Goal: Task Accomplishment & Management: Complete application form

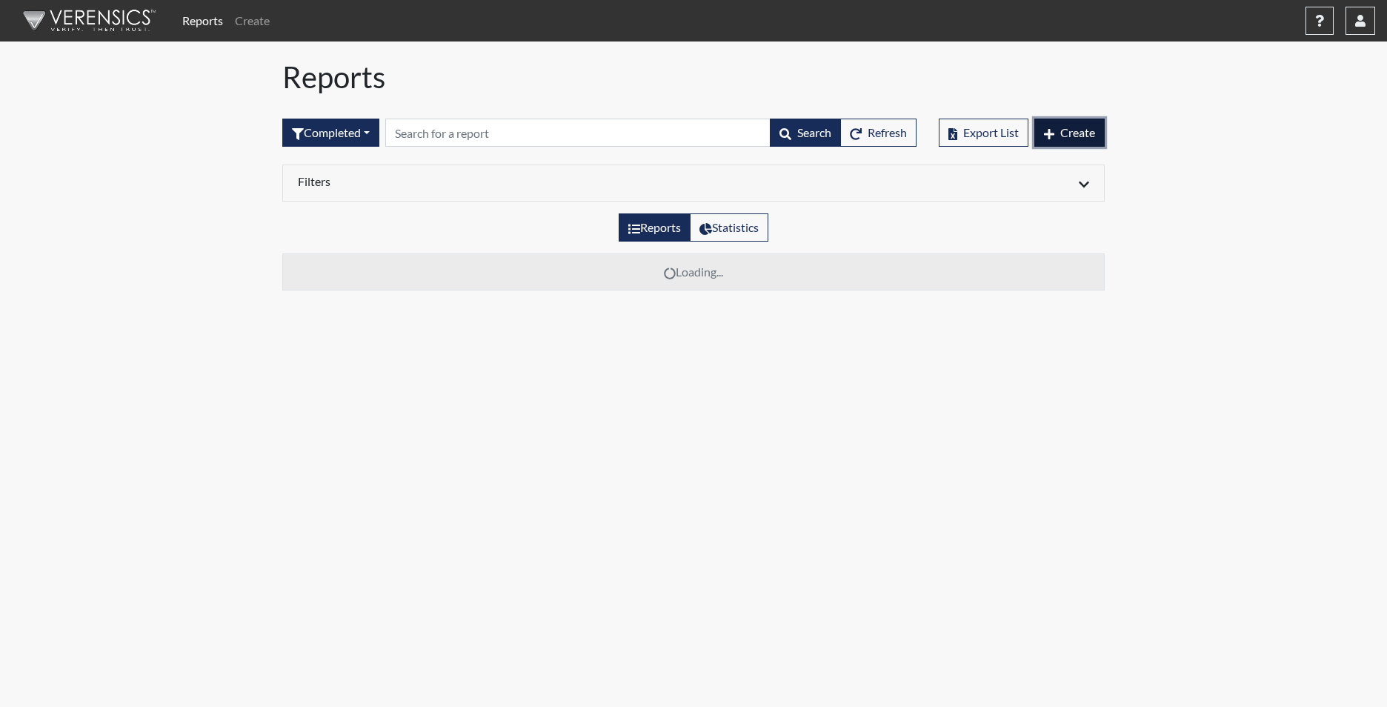
click at [1075, 129] on span "Create" at bounding box center [1077, 132] width 35 height 14
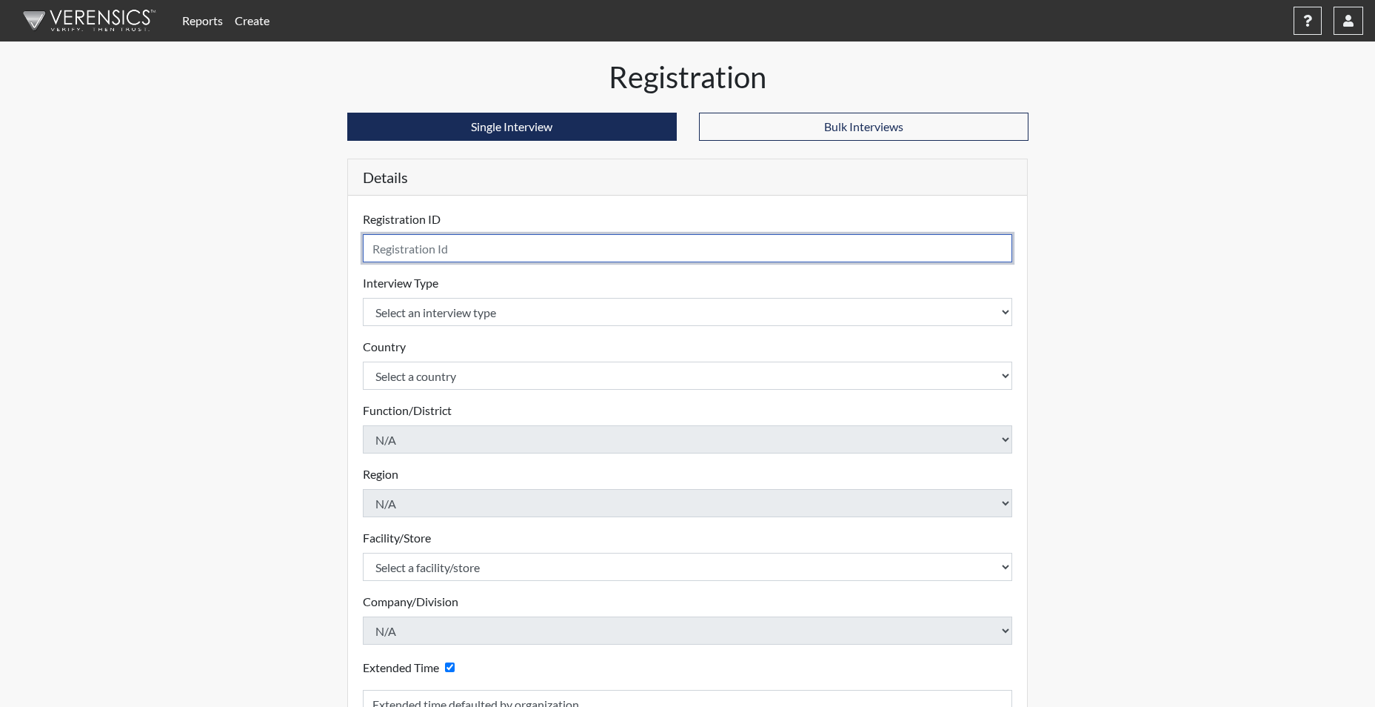
click at [504, 249] on input "text" at bounding box center [688, 248] width 650 height 28
type input "g"
type input "L"
type input "GLAWRENCE2460"
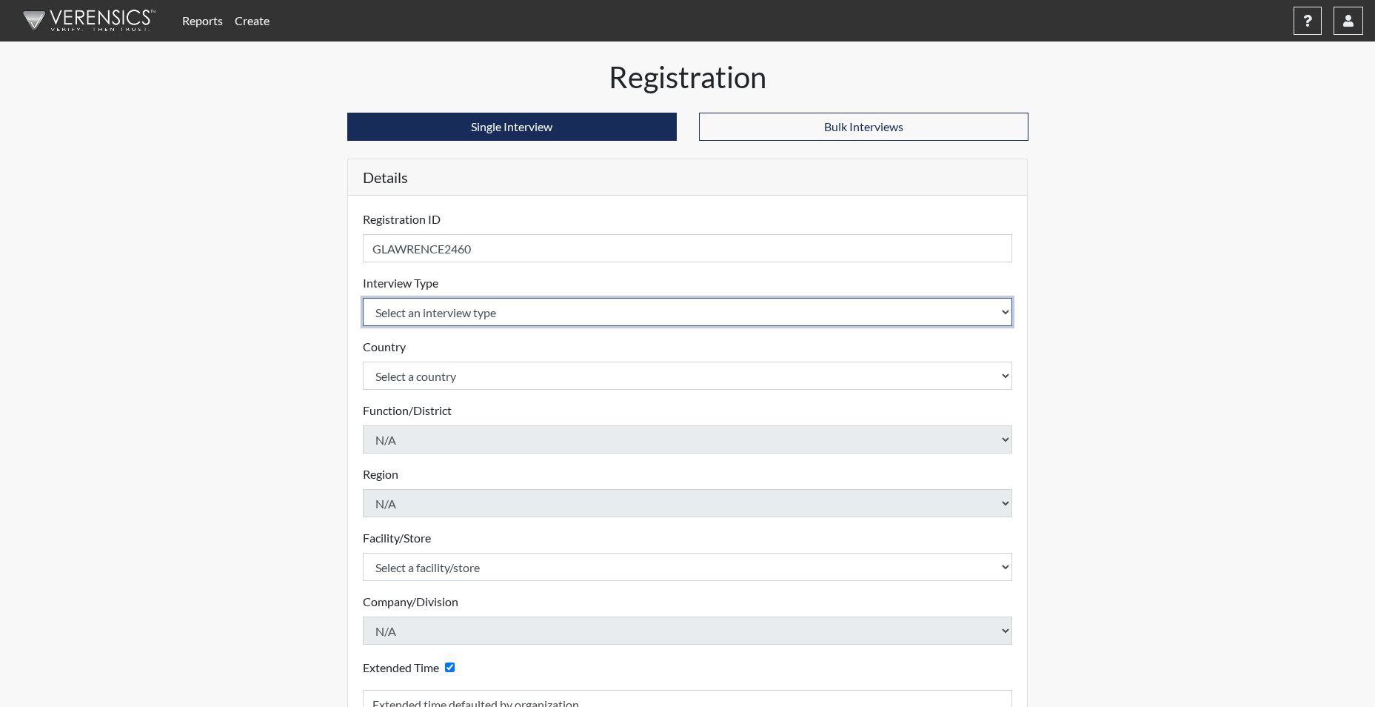
click at [470, 315] on select "Select an interview type Corrections Pre-Employment" at bounding box center [688, 312] width 650 height 28
select select "ff733e93-e1bf-11ea-9c9f-0eff0cf7eb8f"
click at [363, 298] on select "Select an interview type Corrections Pre-Employment" at bounding box center [688, 312] width 650 height 28
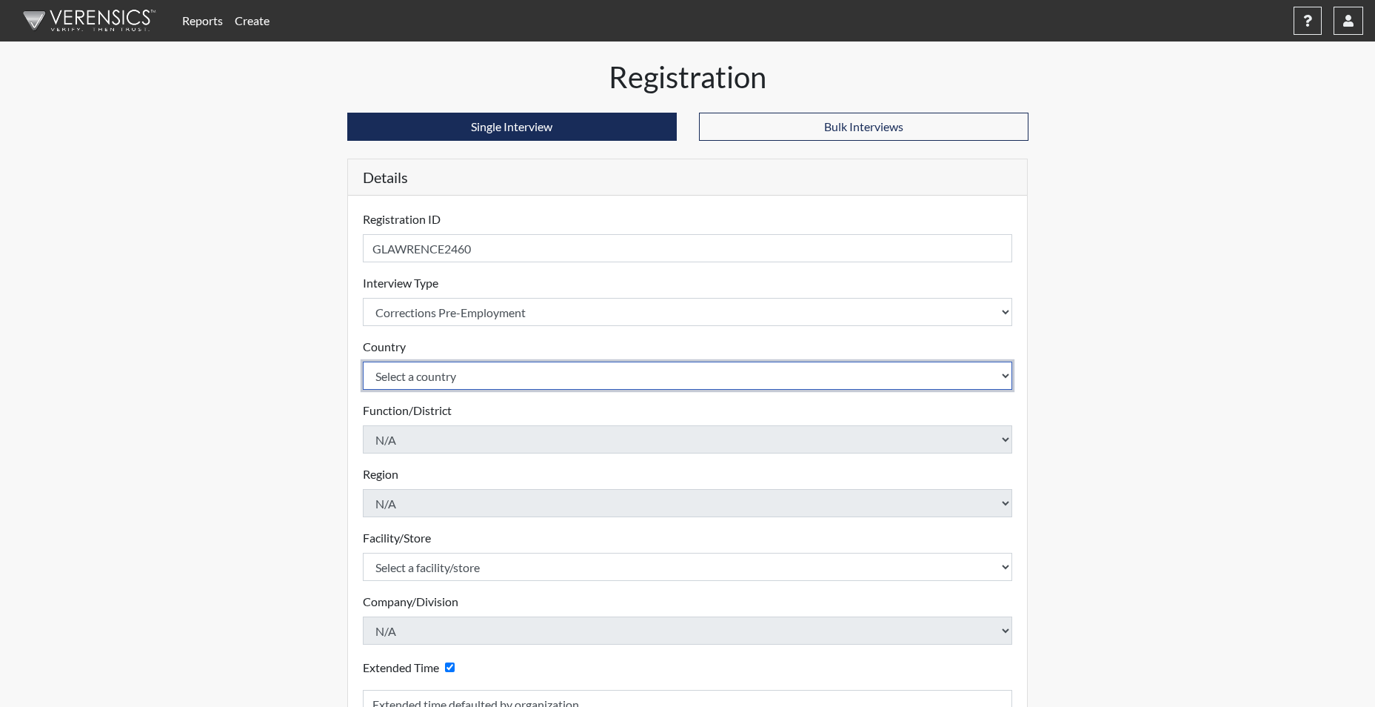
click at [443, 376] on select "Select a country [GEOGRAPHIC_DATA] [GEOGRAPHIC_DATA]" at bounding box center [688, 375] width 650 height 28
select select "united-states-of-[GEOGRAPHIC_DATA]"
click at [363, 361] on select "Select a country [GEOGRAPHIC_DATA] [GEOGRAPHIC_DATA]" at bounding box center [688, 375] width 650 height 28
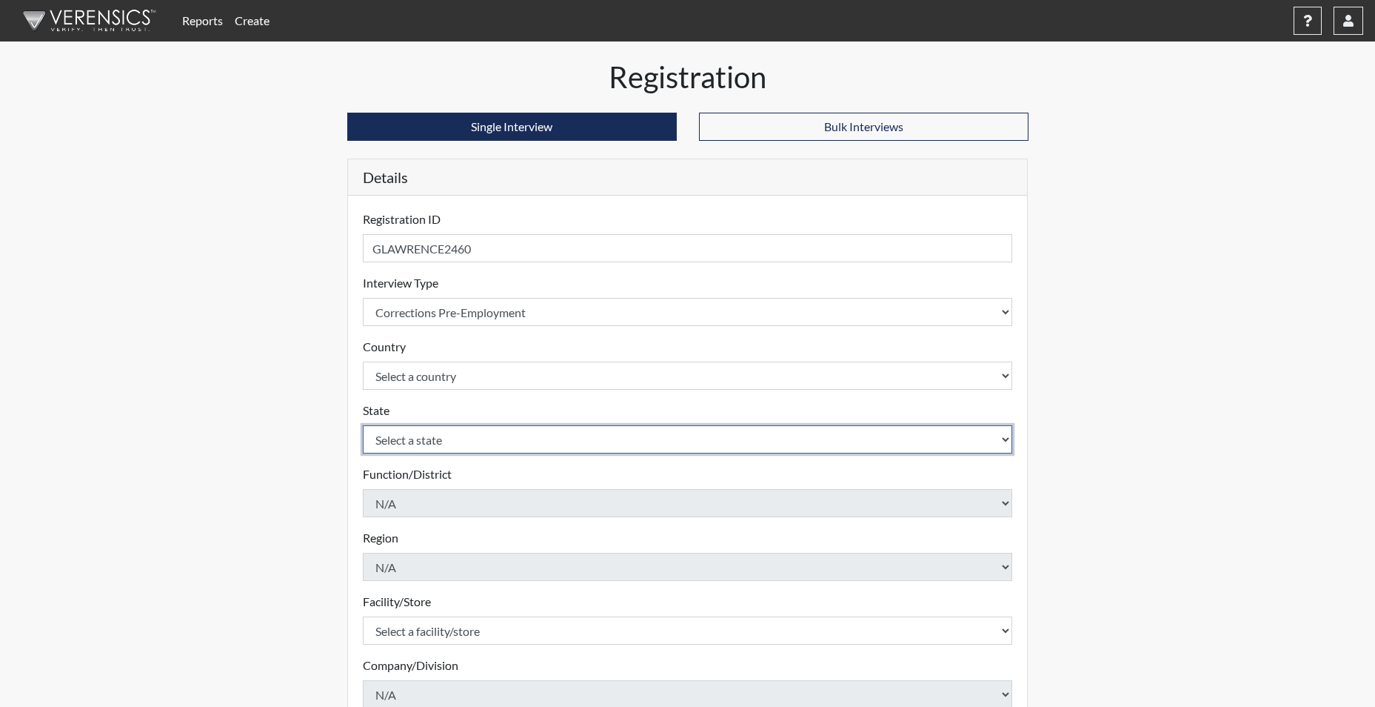
click at [417, 444] on select "Select a state [US_STATE] [US_STATE] [US_STATE] [US_STATE] [US_STATE] [US_STATE…" at bounding box center [688, 439] width 650 height 28
select select "SC"
click at [363, 425] on select "Select a state [US_STATE] [US_STATE] [US_STATE] [US_STATE] [US_STATE] [US_STATE…" at bounding box center [688, 439] width 650 height 28
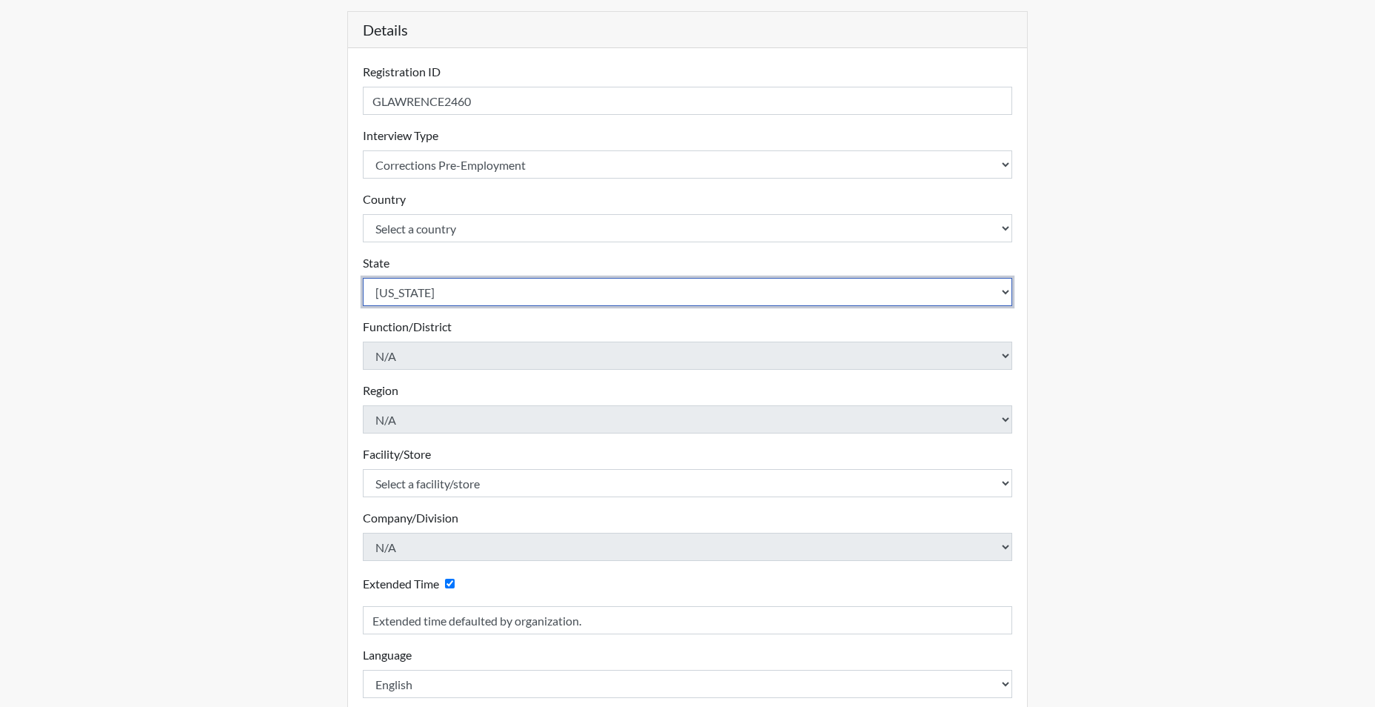
scroll to position [148, 0]
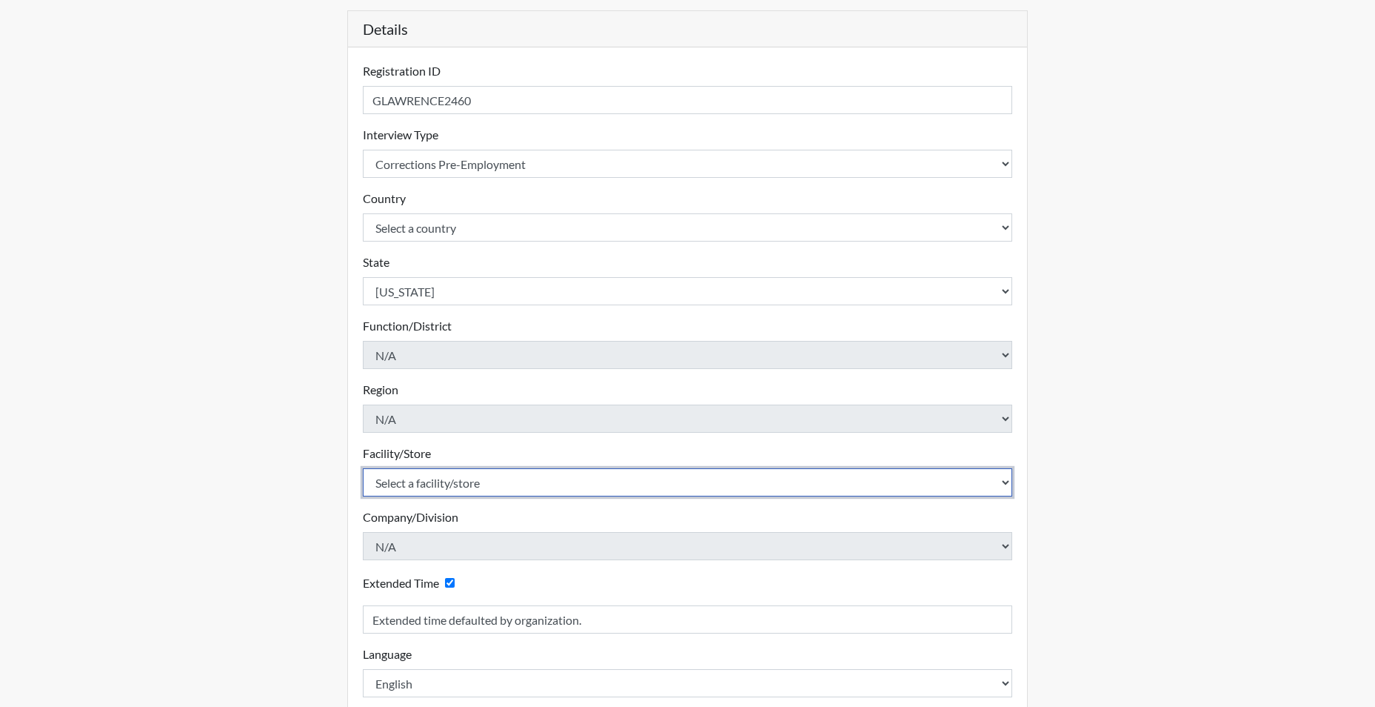
click at [434, 483] on select "Select a facility/store [GEOGRAPHIC_DATA] CI Broad River CI [PERSON_NAME] CI Di…" at bounding box center [688, 482] width 650 height 28
select select "691d6565-f5f6-4542-897a-84469a4b0922"
click at [363, 468] on select "Select a facility/store [GEOGRAPHIC_DATA] CI Broad River CI [PERSON_NAME] CI Di…" at bounding box center [688, 482] width 650 height 28
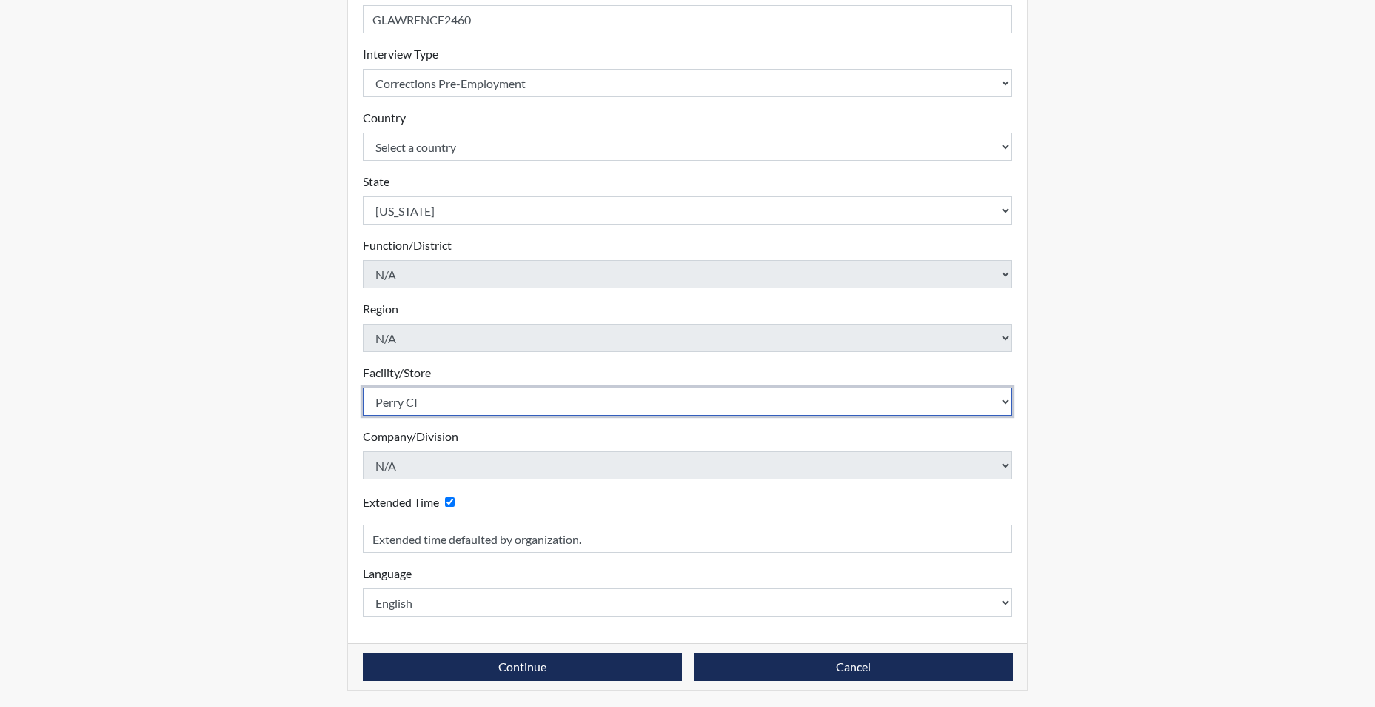
scroll to position [230, 0]
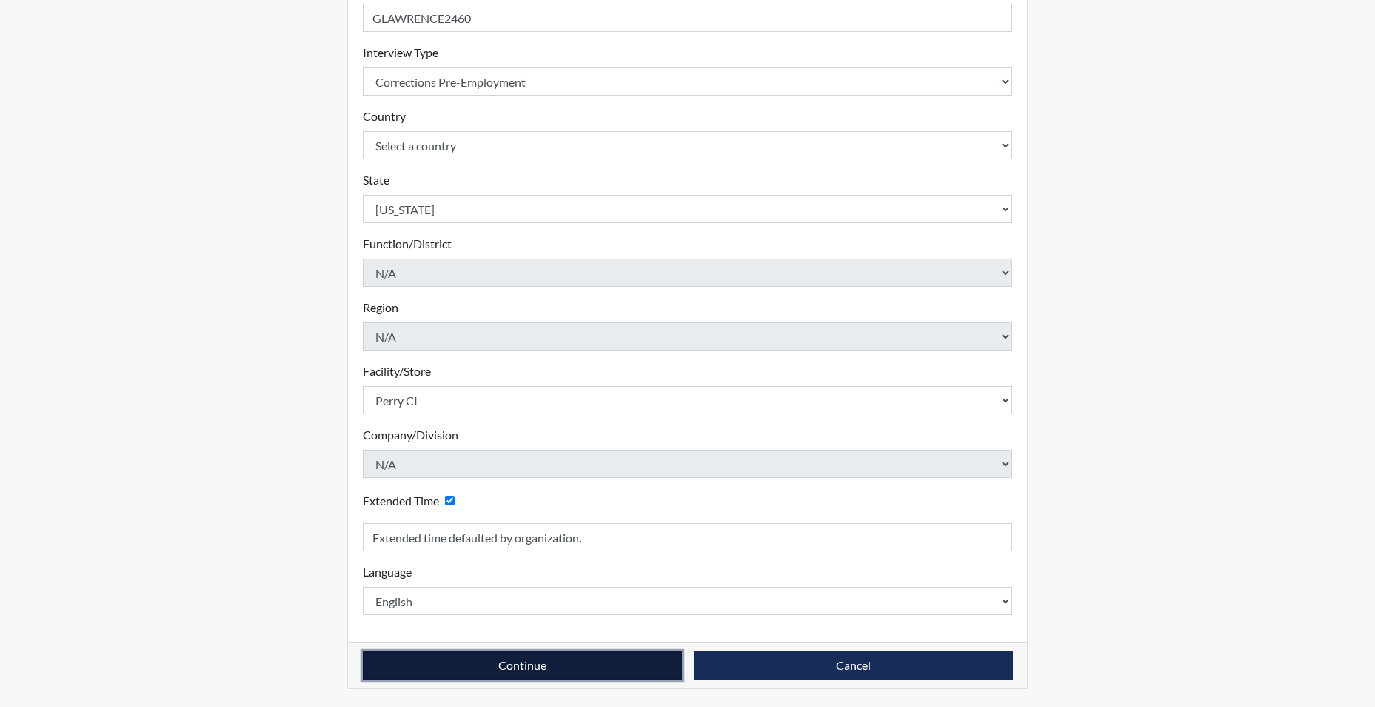
click at [467, 670] on button "Continue" at bounding box center [522, 665] width 319 height 28
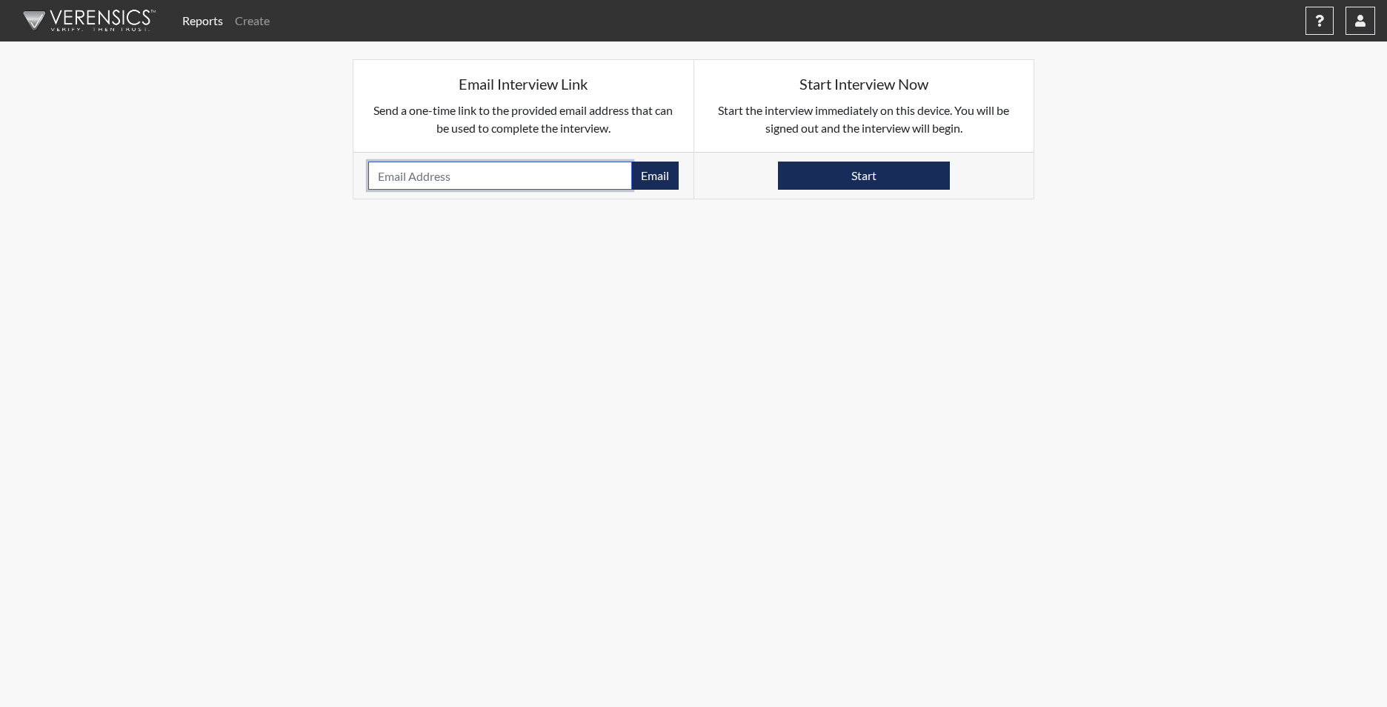
click at [436, 178] on input "email" at bounding box center [500, 175] width 264 height 28
type input "[EMAIL_ADDRESS][DOMAIN_NAME]"
click at [651, 184] on button "Email" at bounding box center [654, 175] width 47 height 28
